Goal: Transaction & Acquisition: Obtain resource

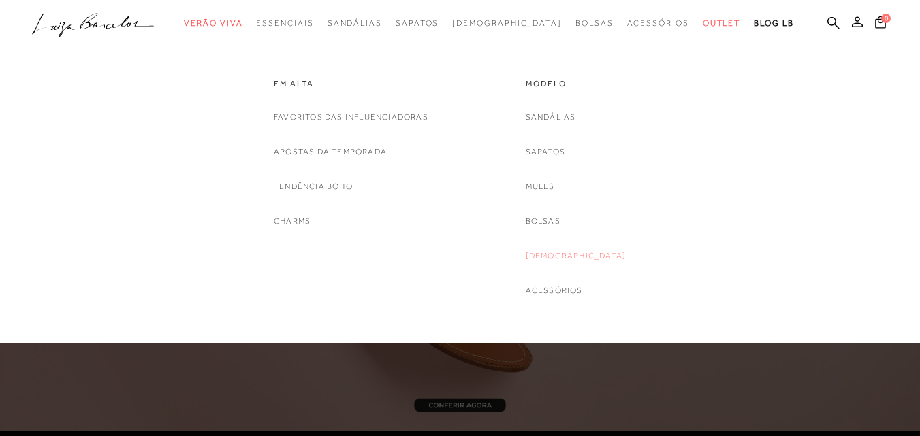
click at [569, 249] on link "[DEMOGRAPHIC_DATA]" at bounding box center [576, 256] width 101 height 14
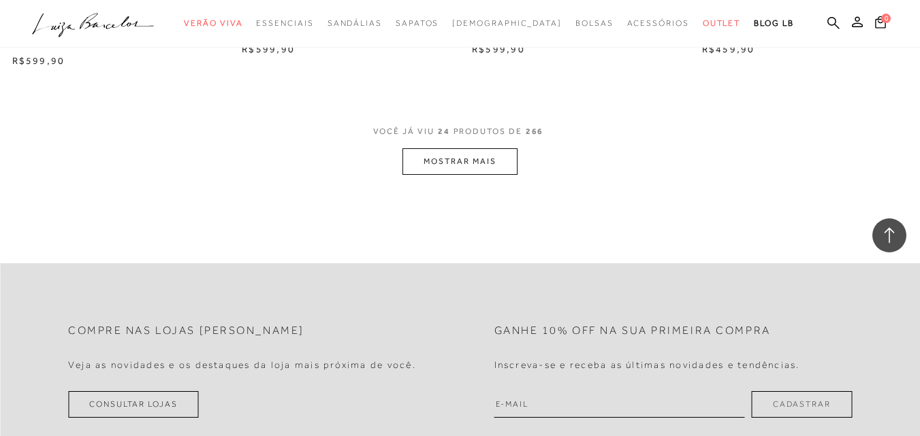
scroll to position [2588, 0]
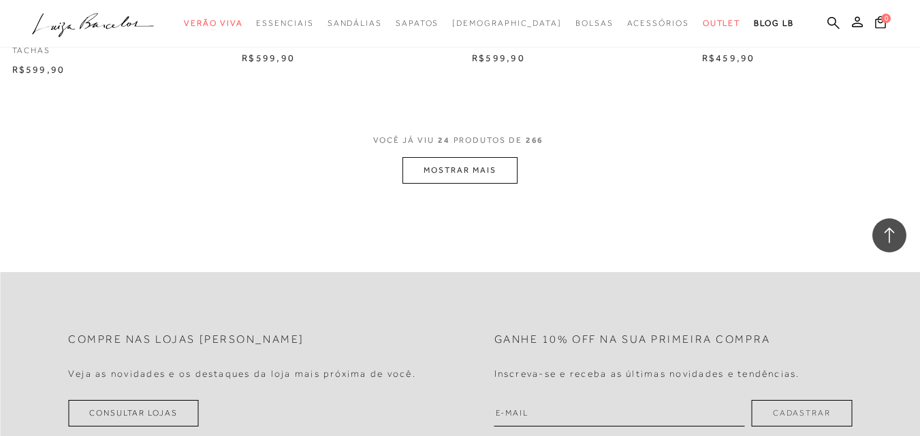
click at [454, 168] on button "MOSTRAR MAIS" at bounding box center [459, 170] width 114 height 27
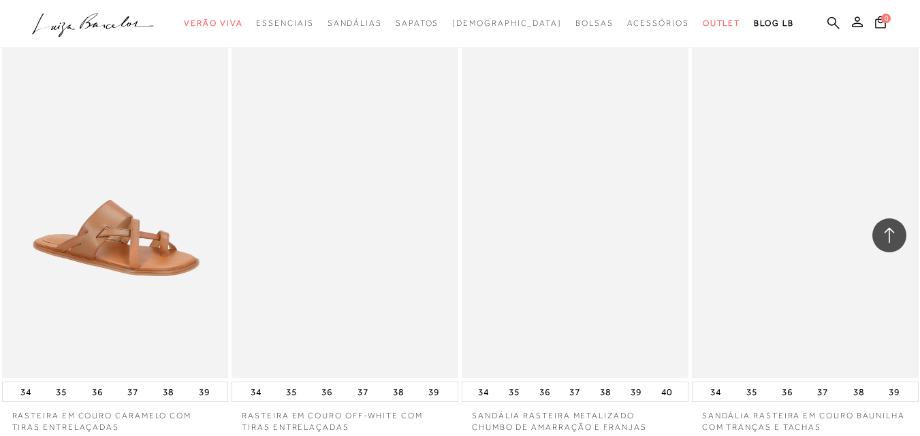
scroll to position [4835, 0]
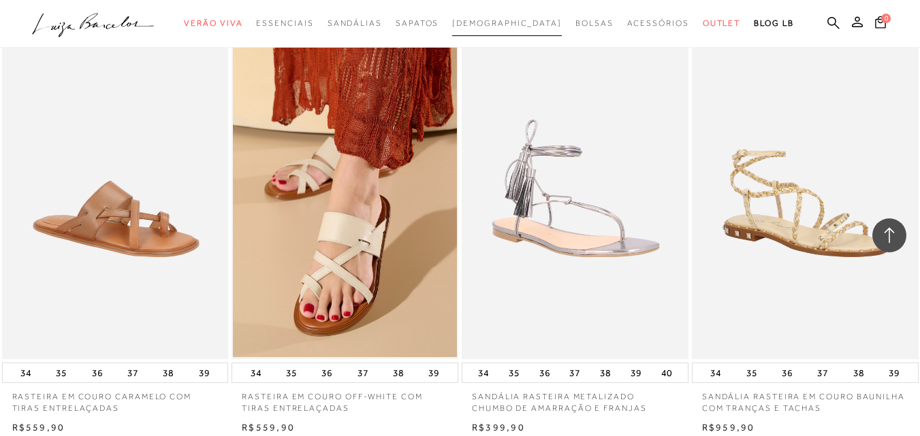
click at [483, 20] on span "[DEMOGRAPHIC_DATA]" at bounding box center [507, 23] width 110 height 10
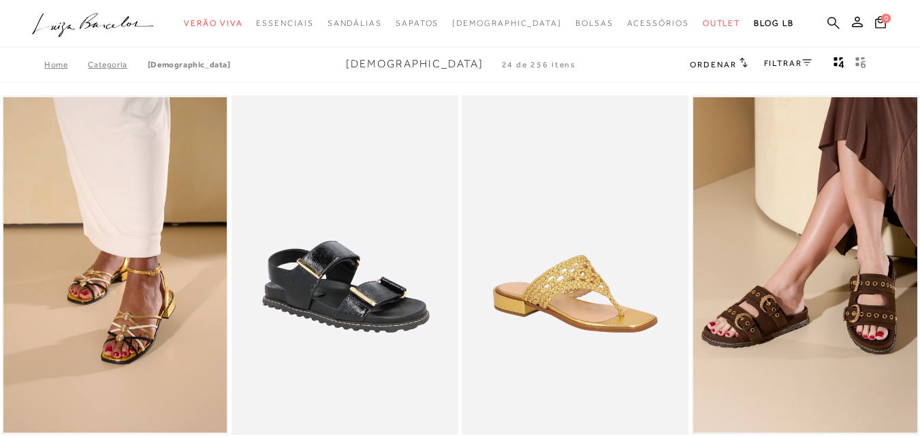
click at [827, 20] on icon at bounding box center [833, 22] width 12 height 13
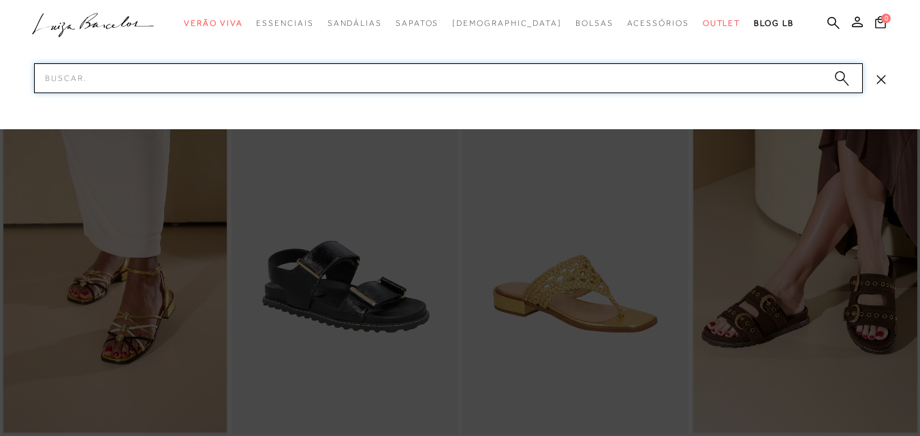
click at [729, 82] on input "Pesquisar" at bounding box center [448, 78] width 829 height 30
type input "rasteirinha de flor"
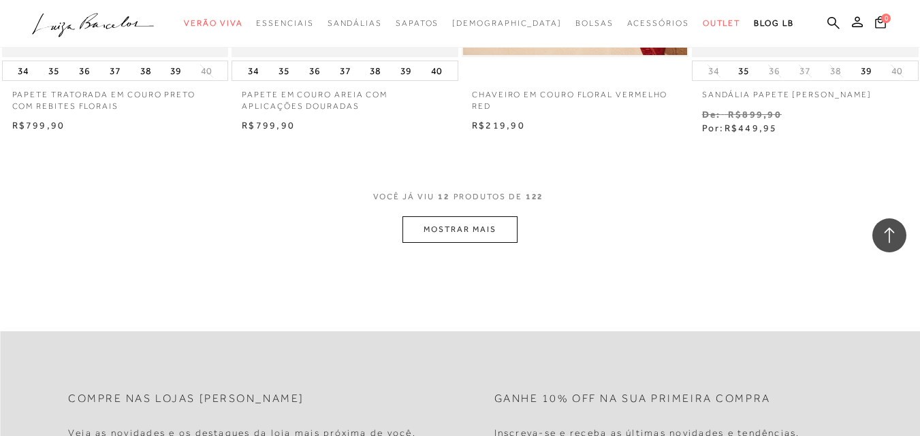
scroll to position [1294, 0]
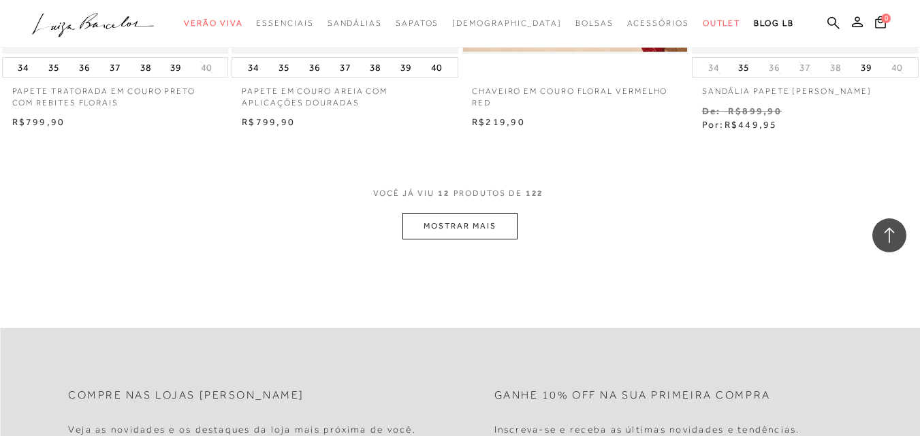
click at [428, 222] on button "MOSTRAR MAIS" at bounding box center [459, 226] width 114 height 27
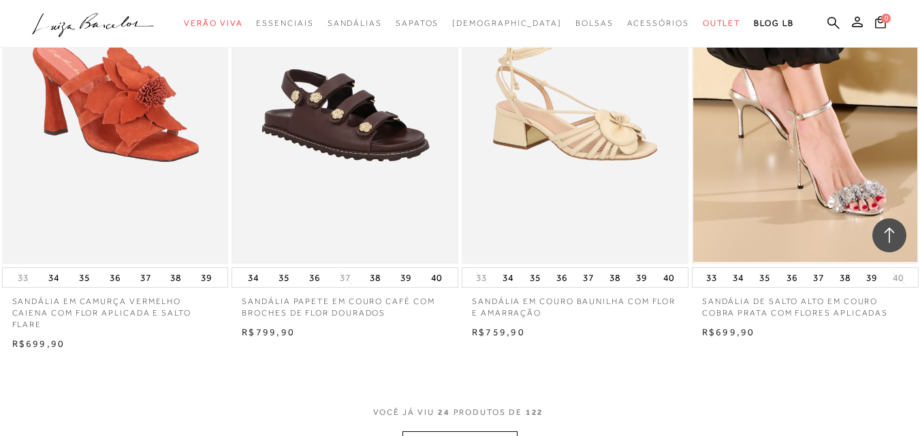
scroll to position [2656, 0]
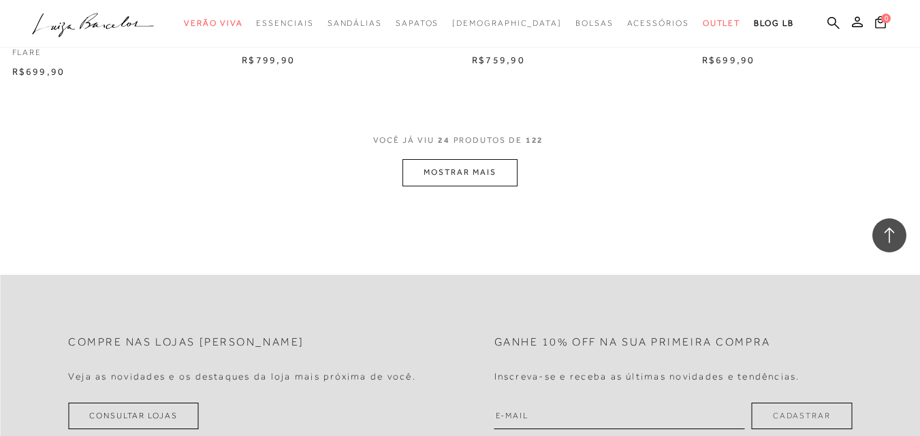
click at [435, 180] on button "MOSTRAR MAIS" at bounding box center [459, 172] width 114 height 27
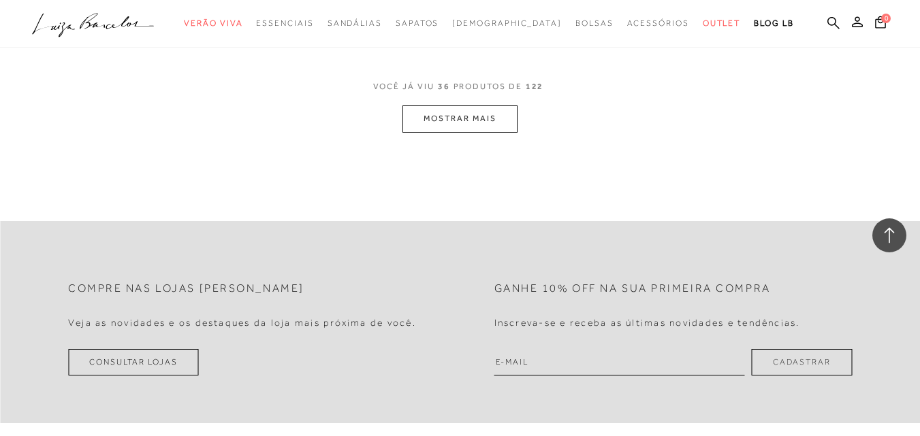
scroll to position [4018, 0]
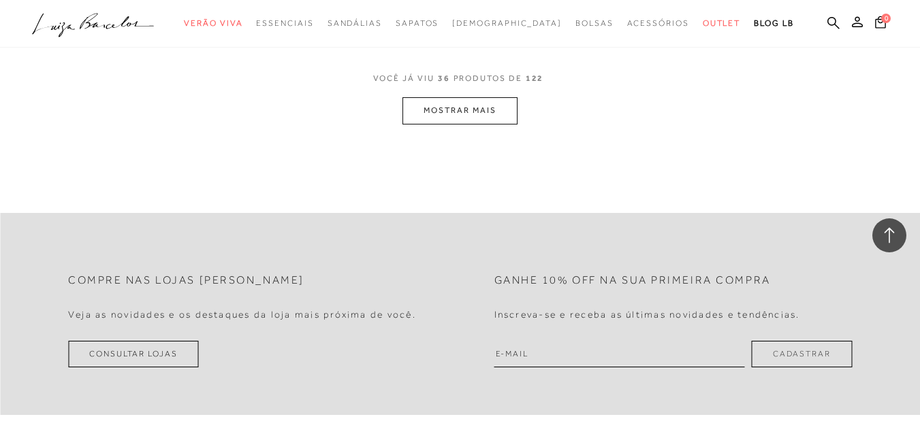
click at [443, 116] on button "MOSTRAR MAIS" at bounding box center [459, 110] width 114 height 27
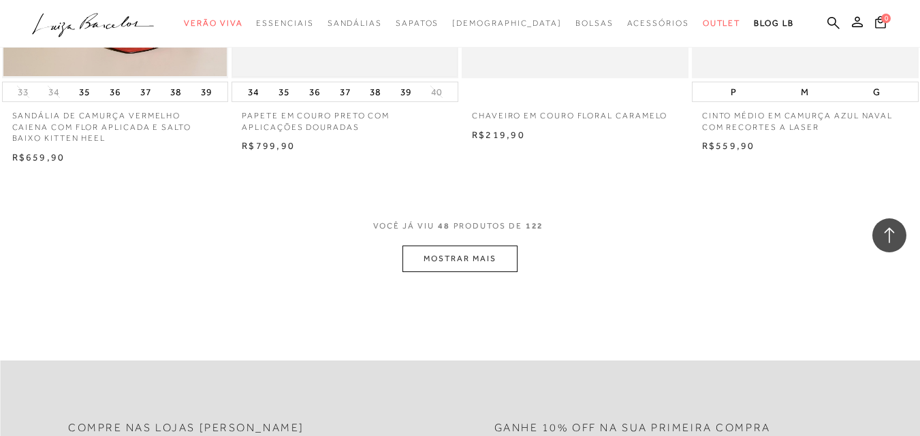
scroll to position [5312, 0]
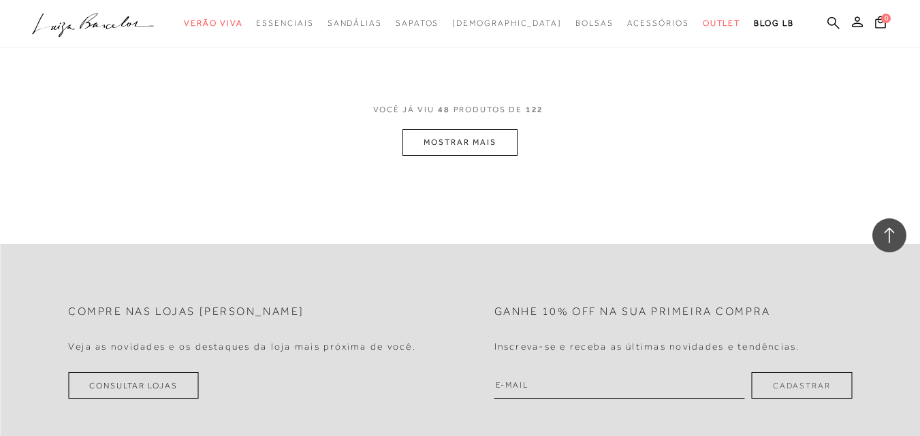
click at [439, 147] on button "MOSTRAR MAIS" at bounding box center [459, 142] width 114 height 27
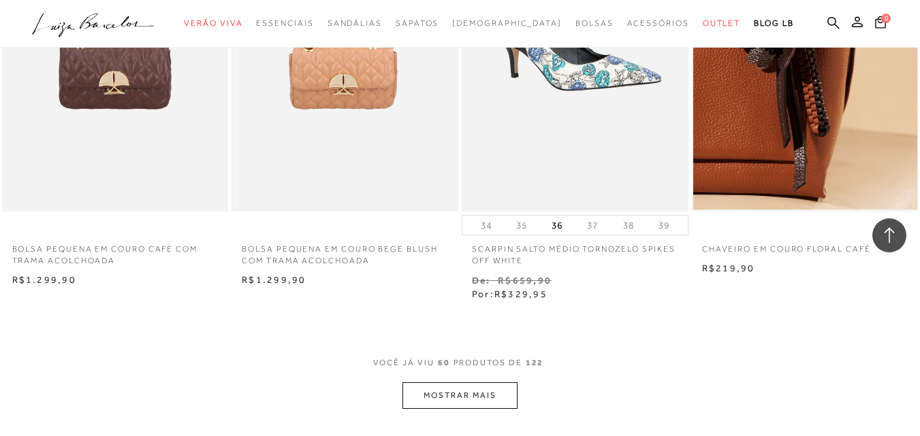
scroll to position [6642, 0]
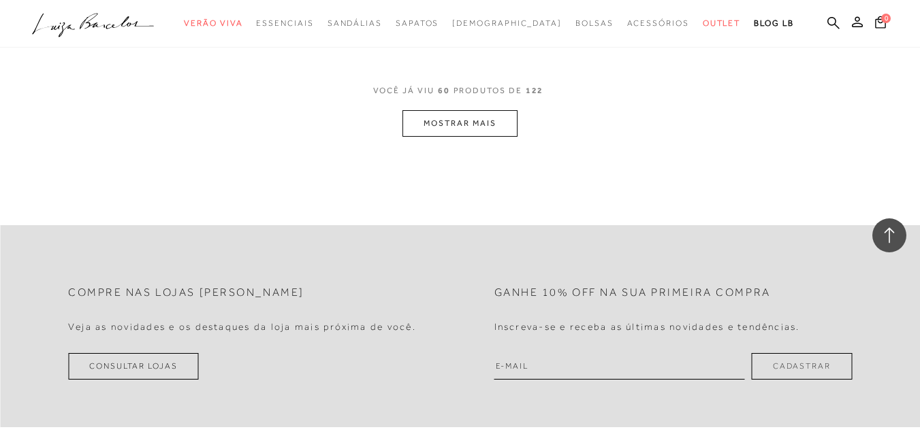
click at [440, 121] on button "MOSTRAR MAIS" at bounding box center [459, 123] width 114 height 27
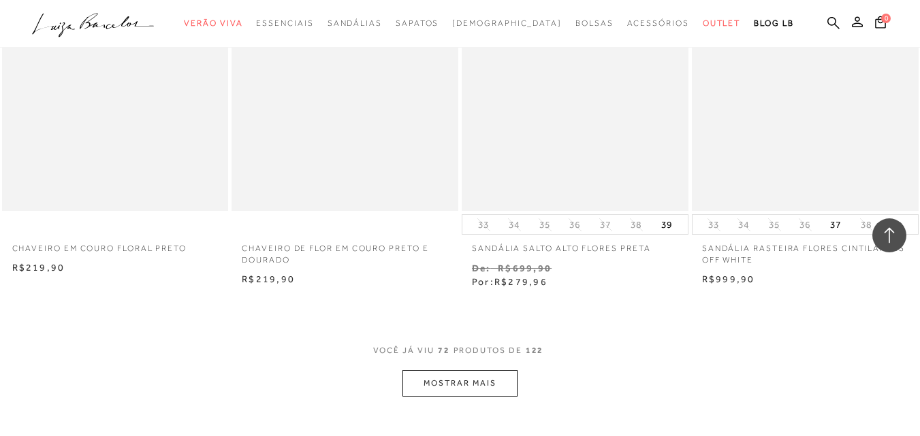
scroll to position [7852, 0]
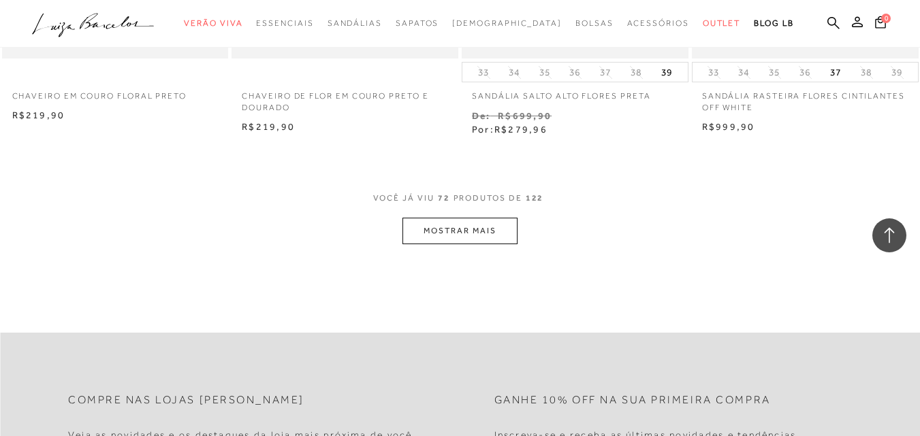
click at [444, 223] on button "MOSTRAR MAIS" at bounding box center [459, 231] width 114 height 27
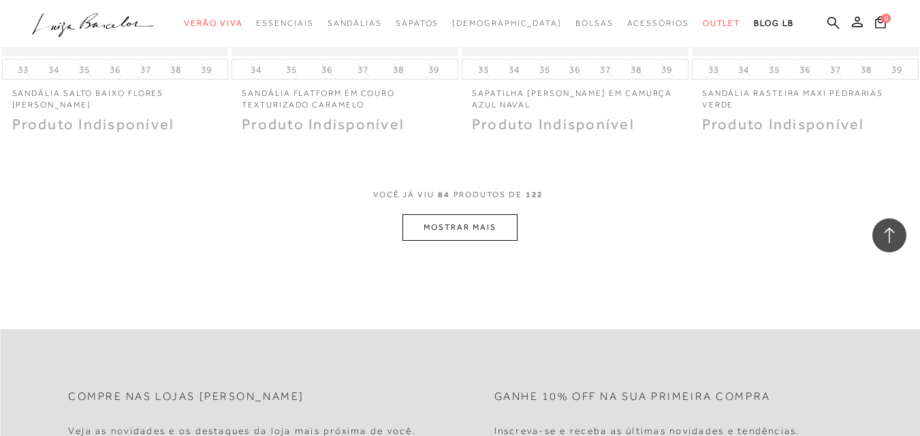
scroll to position [9213, 0]
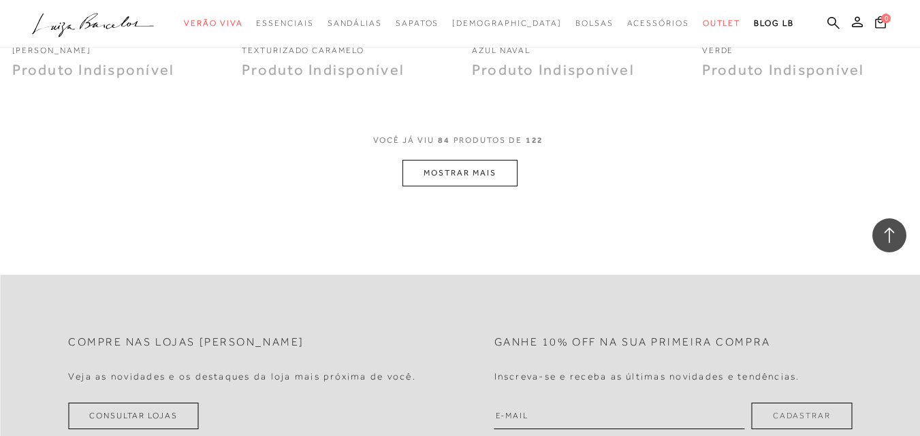
click at [444, 182] on button "MOSTRAR MAIS" at bounding box center [459, 173] width 114 height 27
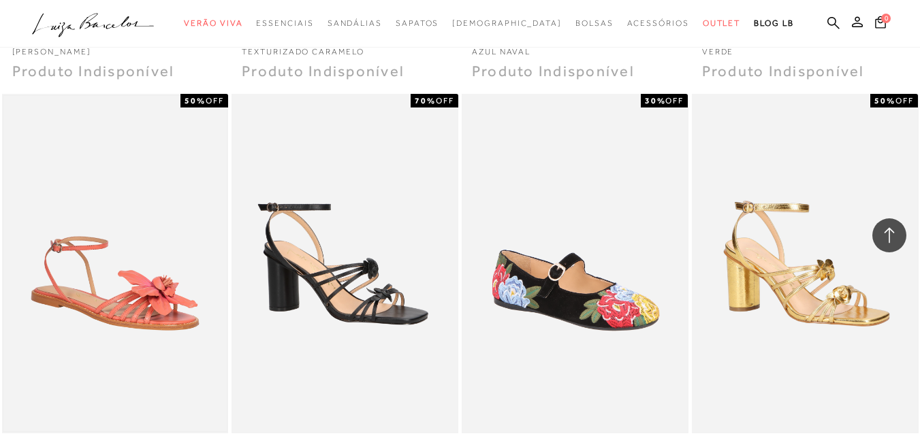
scroll to position [9350, 0]
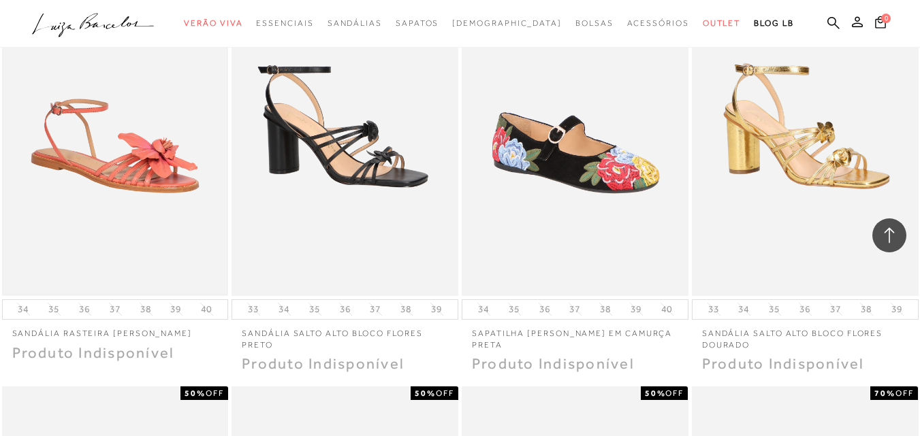
click at [112, 154] on img at bounding box center [115, 126] width 224 height 336
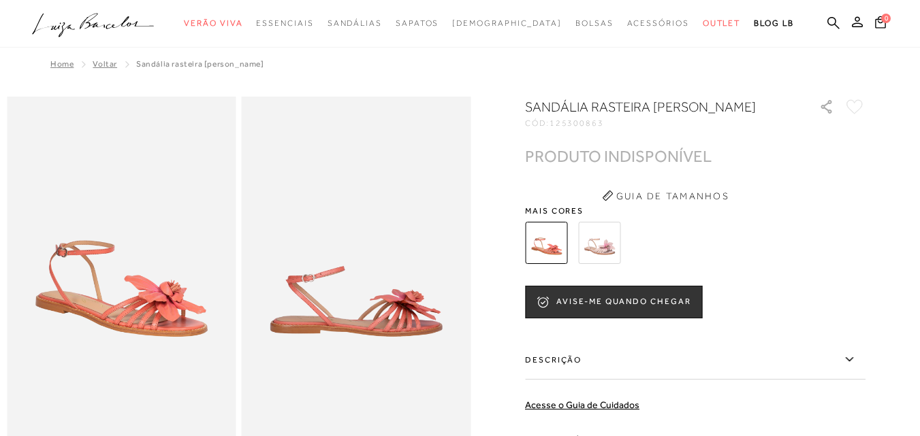
click at [291, 255] on img at bounding box center [356, 269] width 229 height 344
click at [571, 302] on button "AVISE-ME QUANDO CHEGAR" at bounding box center [613, 302] width 177 height 33
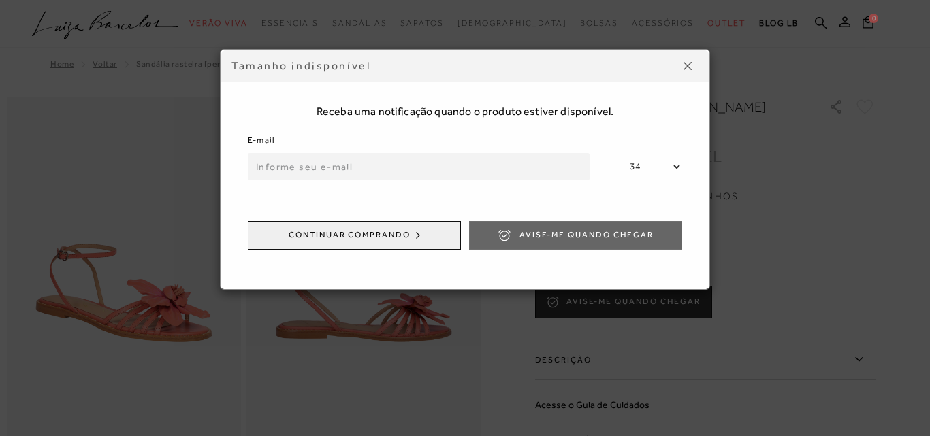
click at [400, 161] on input "email" at bounding box center [419, 166] width 342 height 27
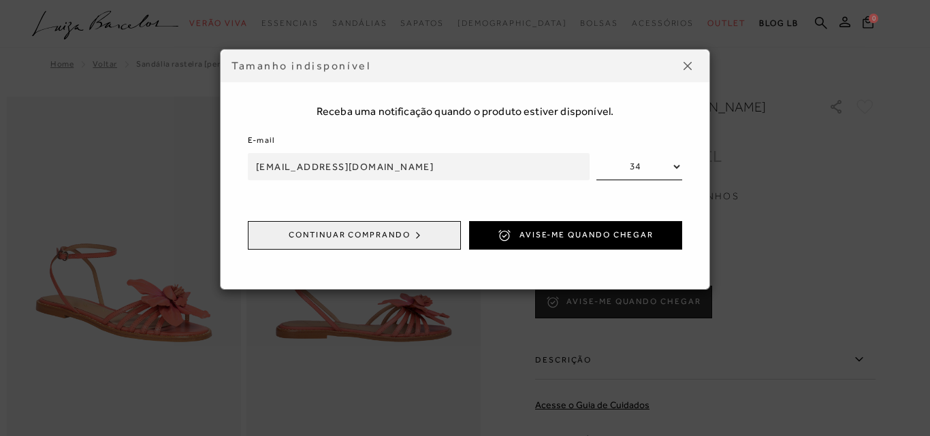
type input "[EMAIL_ADDRESS][DOMAIN_NAME]"
click at [680, 162] on select "34 35 36 37 38 39 40" at bounding box center [640, 166] width 86 height 27
select select
click at [597, 153] on select "34 35 36 37 38 39 40" at bounding box center [640, 166] width 86 height 27
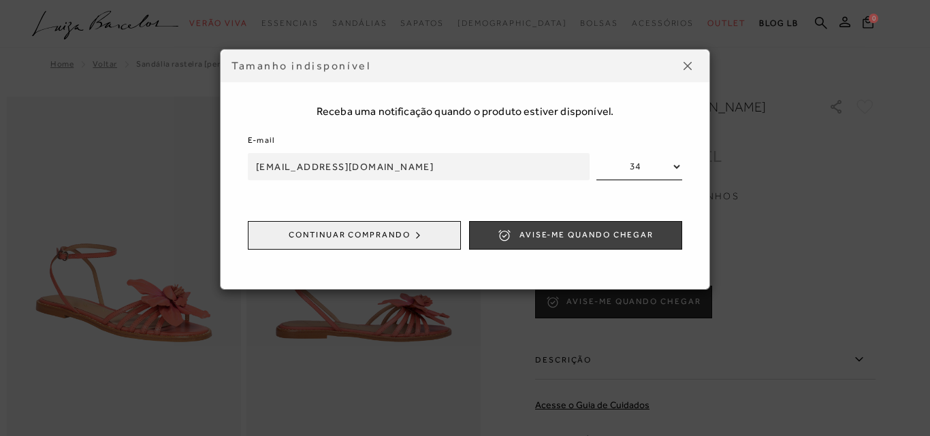
click at [622, 242] on button "Avise-me quando chegar" at bounding box center [575, 235] width 213 height 29
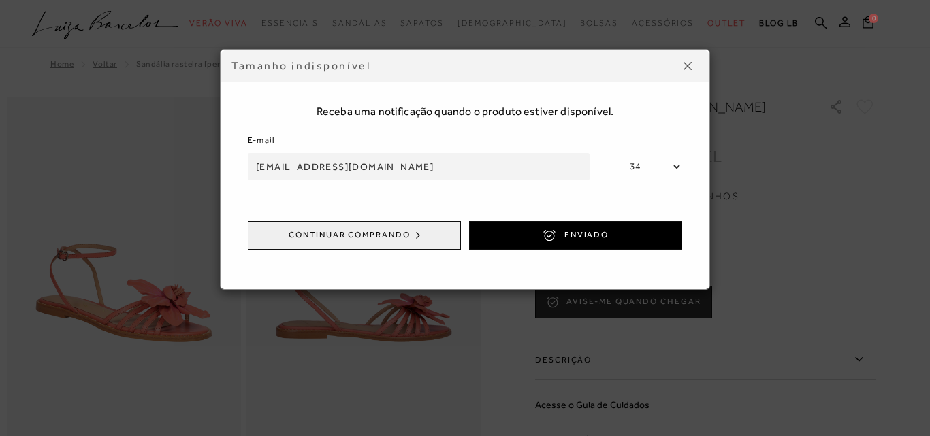
click at [690, 67] on img at bounding box center [688, 66] width 8 height 8
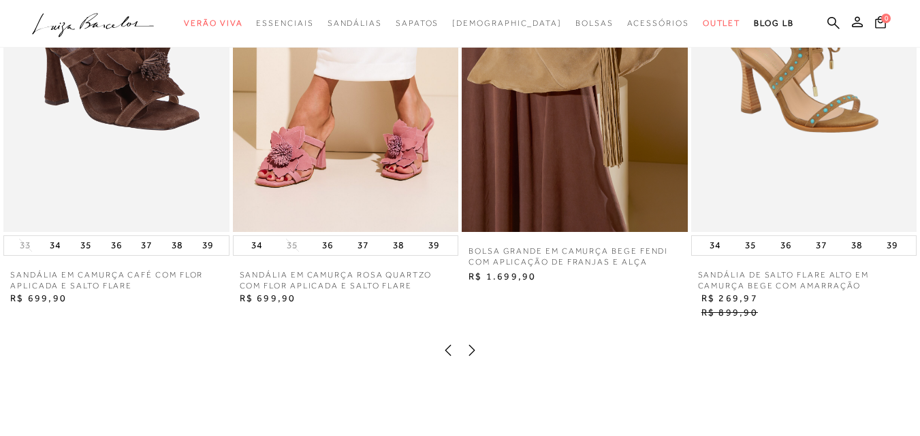
scroll to position [1021, 0]
